Goal: Task Accomplishment & Management: Manage account settings

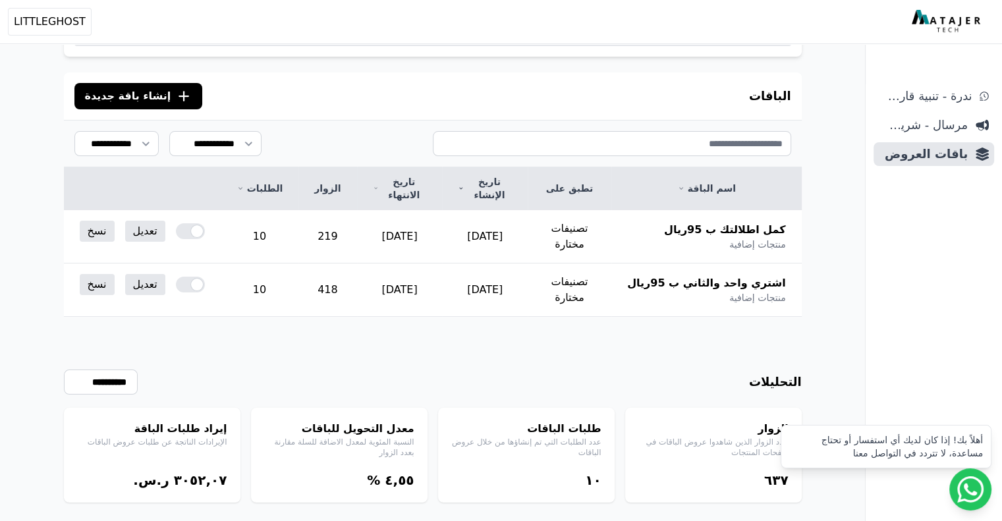
scroll to position [90, 0]
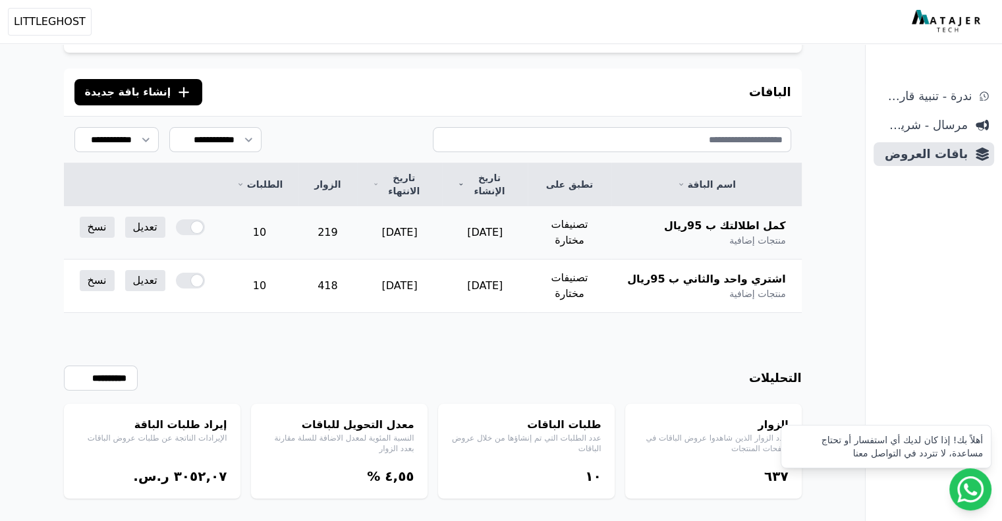
click at [193, 219] on div at bounding box center [190, 227] width 29 height 16
click at [180, 277] on td "تعديل نسخ" at bounding box center [142, 281] width 157 height 42
click at [180, 273] on div at bounding box center [190, 281] width 29 height 16
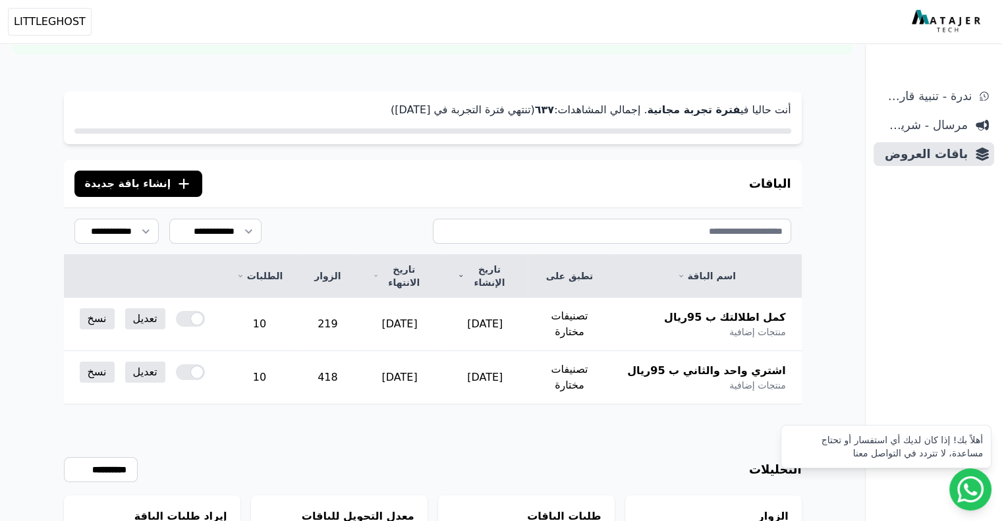
scroll to position [169, 0]
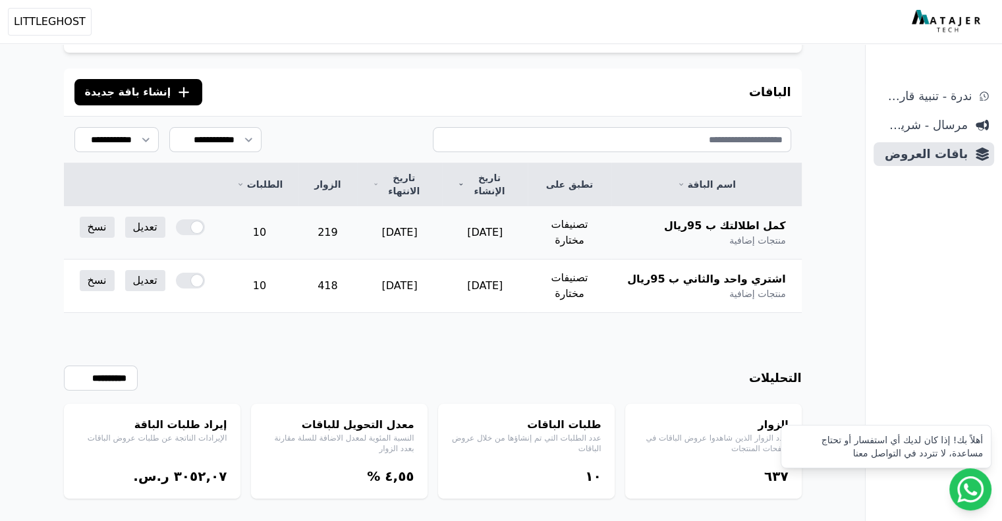
click at [176, 219] on div at bounding box center [190, 227] width 29 height 16
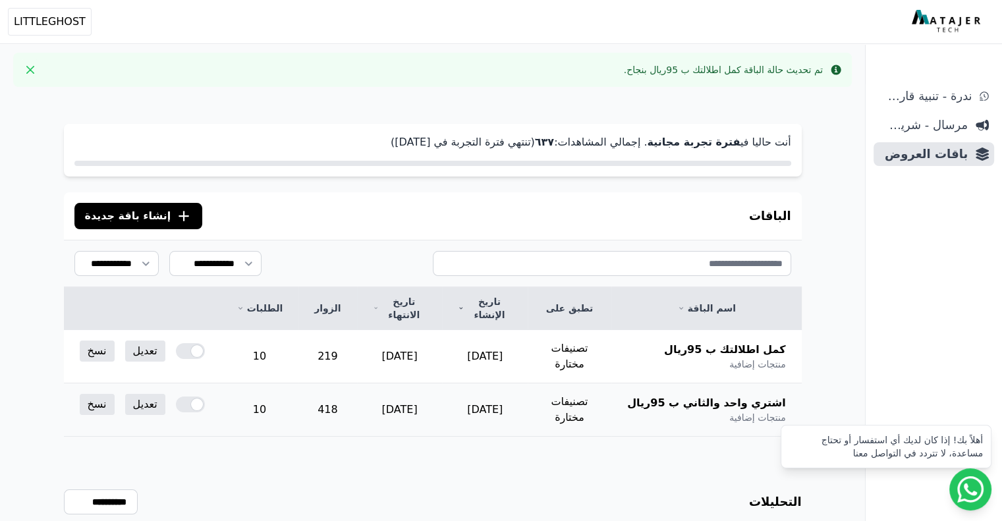
click at [178, 397] on div at bounding box center [190, 405] width 29 height 16
drag, startPoint x: 767, startPoint y: 68, endPoint x: 680, endPoint y: 70, distance: 87.0
click at [680, 70] on div "تم تحديث حالة الباقة اشتري واحد والثاني ب 95ريال بنجاح." at bounding box center [710, 69] width 225 height 13
click at [676, 70] on div "تم تحديث حالة الباقة اشتري واحد والثاني ب 95ريال بنجاح." at bounding box center [710, 69] width 225 height 13
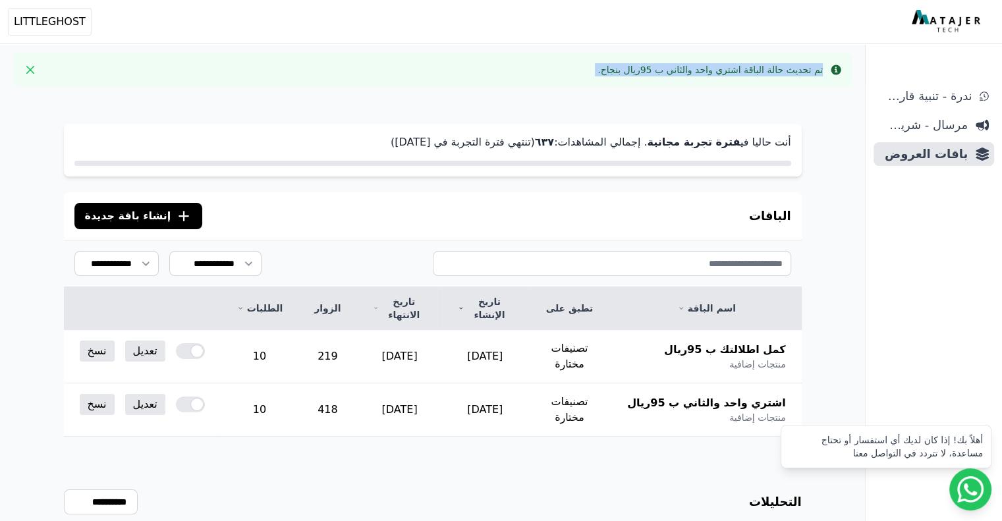
click at [676, 70] on div "تم تحديث حالة الباقة اشتري واحد والثاني ب 95ريال بنجاح." at bounding box center [710, 69] width 225 height 13
click at [695, 70] on div "تم تحديث حالة الباقة اشتري واحد والثاني ب 95ريال بنجاح." at bounding box center [710, 69] width 225 height 13
click at [541, 99] on div "**********" at bounding box center [433, 381] width 844 height 567
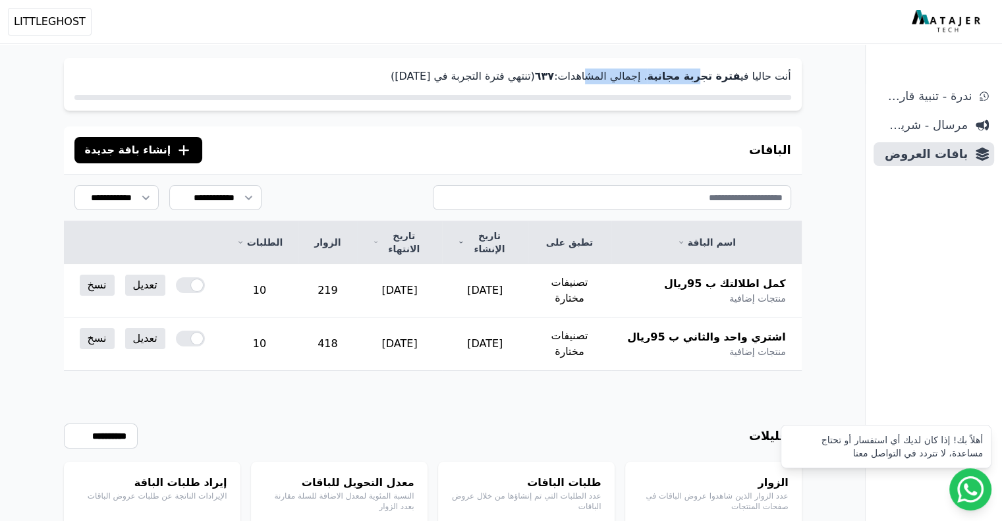
drag, startPoint x: 614, startPoint y: 78, endPoint x: 716, endPoint y: 77, distance: 102.8
click at [716, 77] on p "أنت حاليا في فترة تجربة مجانية . إجمالي المشاهدات: ٦۳٧ (تنتهي فترة التجربة في 2…" at bounding box center [432, 77] width 717 height 16
click at [730, 76] on strong "فترة تجربة مجانية" at bounding box center [693, 76] width 93 height 13
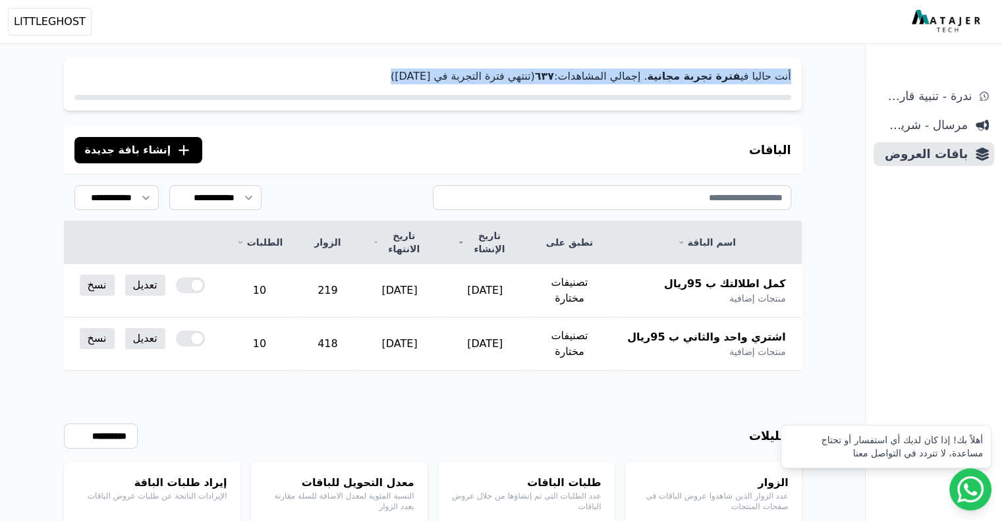
click at [730, 76] on strong "فترة تجربة مجانية" at bounding box center [693, 76] width 93 height 13
click at [722, 76] on strong "فترة تجربة مجانية" at bounding box center [693, 76] width 93 height 13
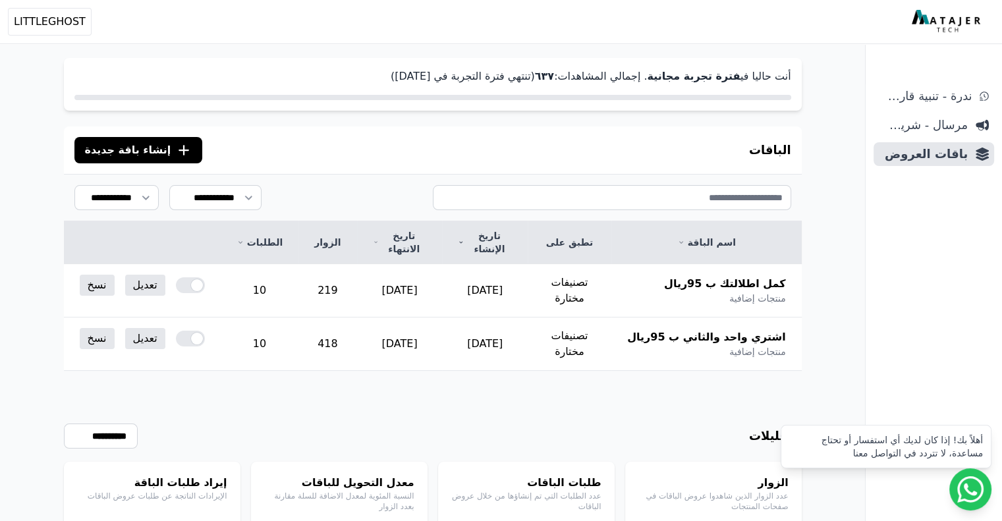
drag, startPoint x: 392, startPoint y: 81, endPoint x: 557, endPoint y: 84, distance: 164.8
click at [548, 84] on p "أنت حاليا في فترة تجربة مجانية . إجمالي المشاهدات: ٦۳٧ (تنتهي فترة التجربة في 2…" at bounding box center [432, 77] width 717 height 16
click at [554, 82] on strong "٦۳٧" at bounding box center [544, 76] width 19 height 13
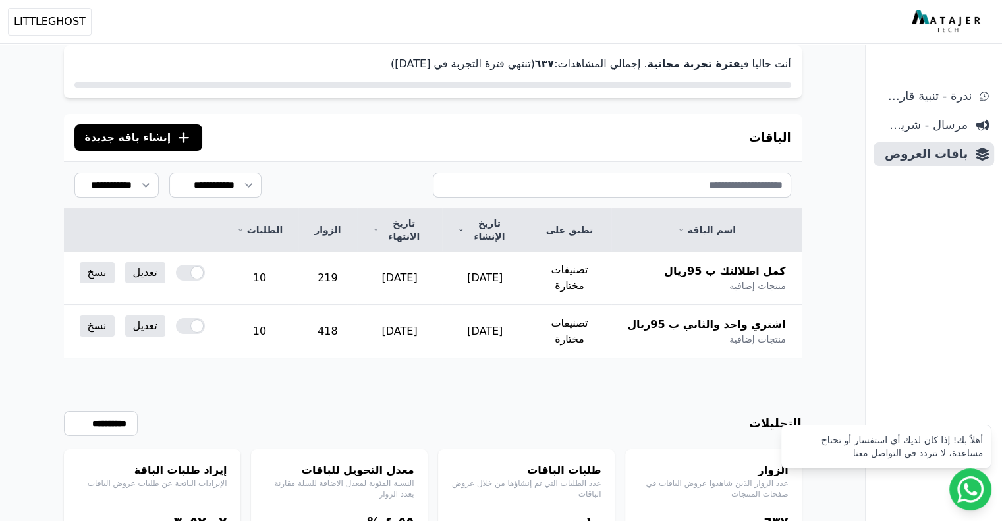
scroll to position [0, 0]
